Goal: Navigation & Orientation: Find specific page/section

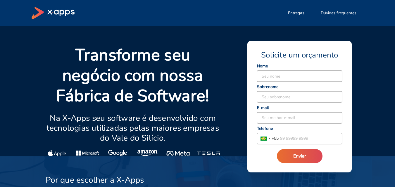
click at [59, 12] on icon at bounding box center [53, 13] width 43 height 12
click at [39, 11] on icon at bounding box center [38, 13] width 12 height 12
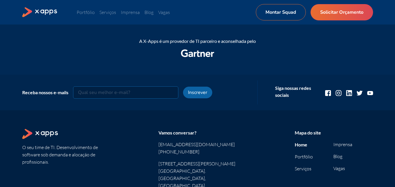
scroll to position [760, 0]
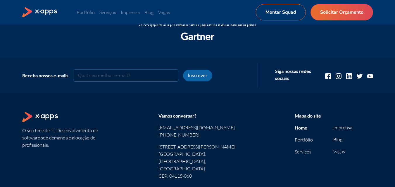
click at [338, 152] on link "Vagas" at bounding box center [339, 152] width 12 height 6
